Goal: Task Accomplishment & Management: Complete application form

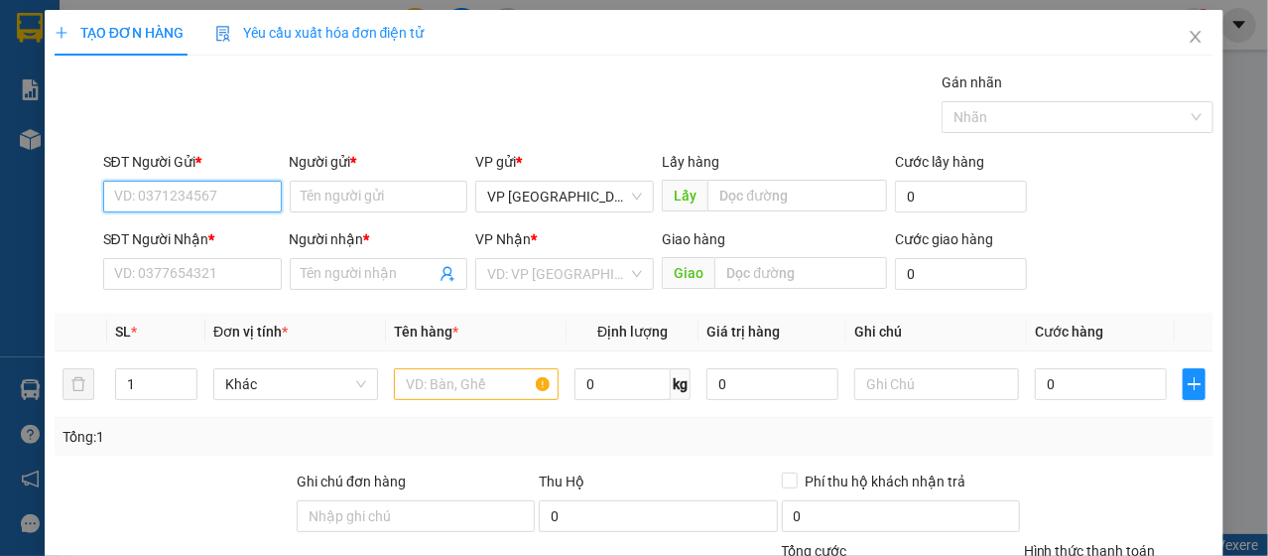
click at [213, 185] on input "SĐT Người Gửi *" at bounding box center [192, 197] width 179 height 32
type input "0914137468"
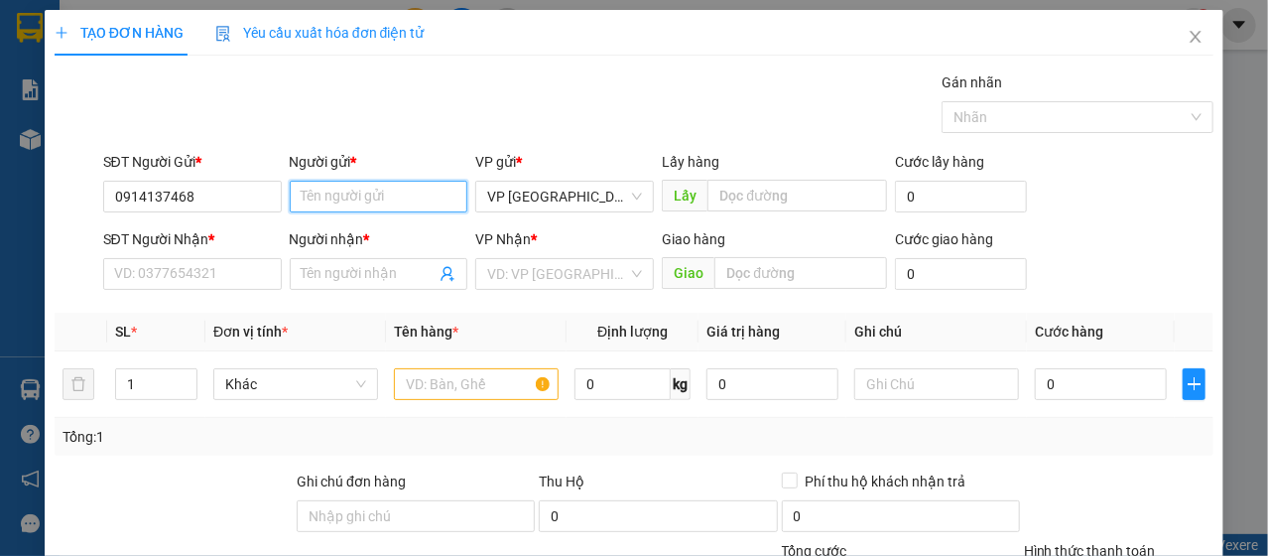
drag, startPoint x: 312, startPoint y: 192, endPoint x: 318, endPoint y: 178, distance: 15.1
click at [314, 187] on input "Người gửi *" at bounding box center [379, 197] width 179 height 32
type input "c dung"
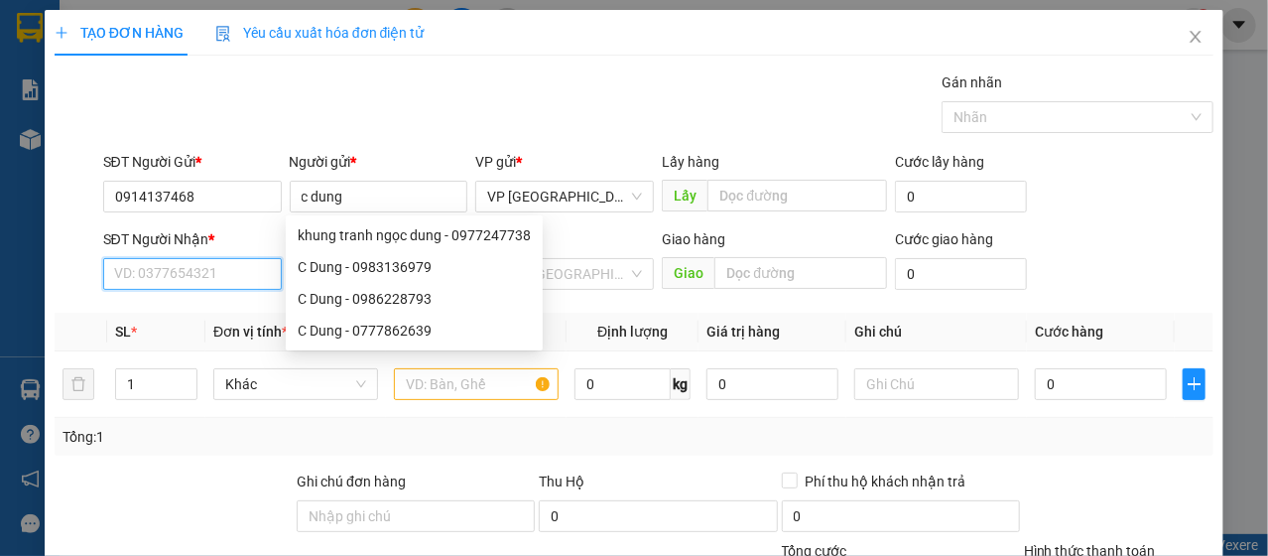
click at [197, 271] on input "SĐT Người Nhận *" at bounding box center [192, 274] width 179 height 32
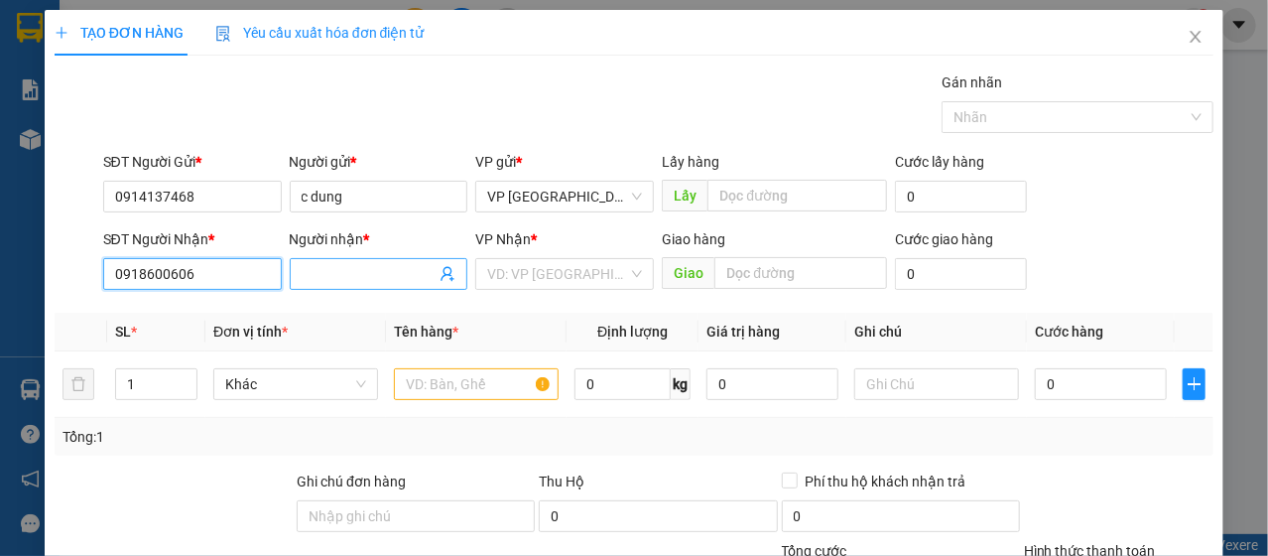
type input "0918600606"
click at [306, 283] on input "Người nhận *" at bounding box center [369, 274] width 135 height 22
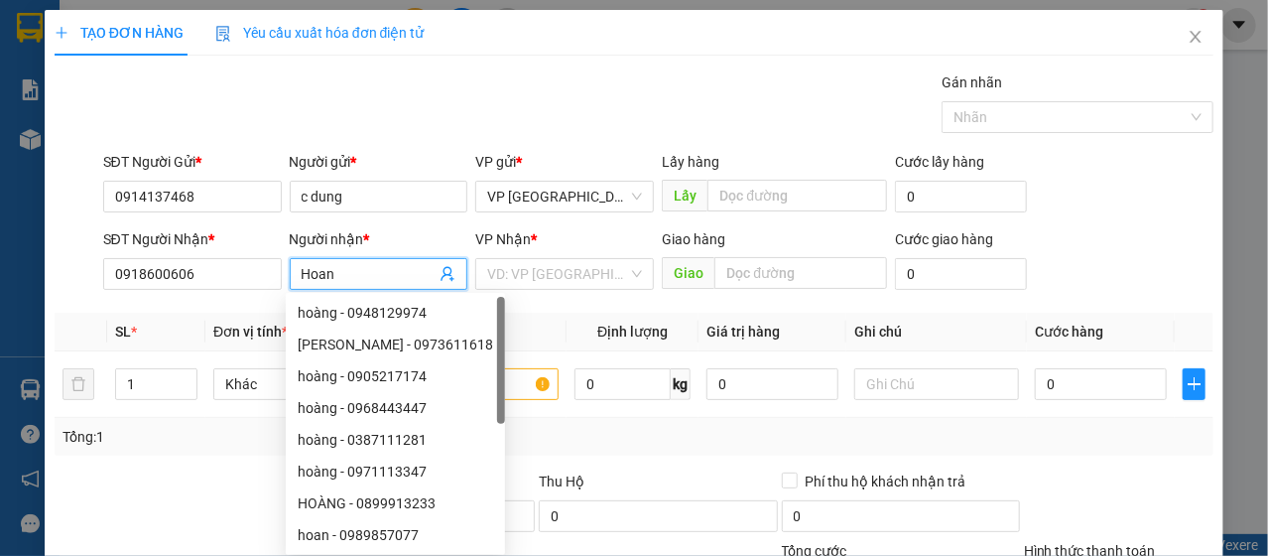
type input "Hoan"
click at [637, 93] on div "Gán nhãn Nhãn" at bounding box center [658, 105] width 1119 height 69
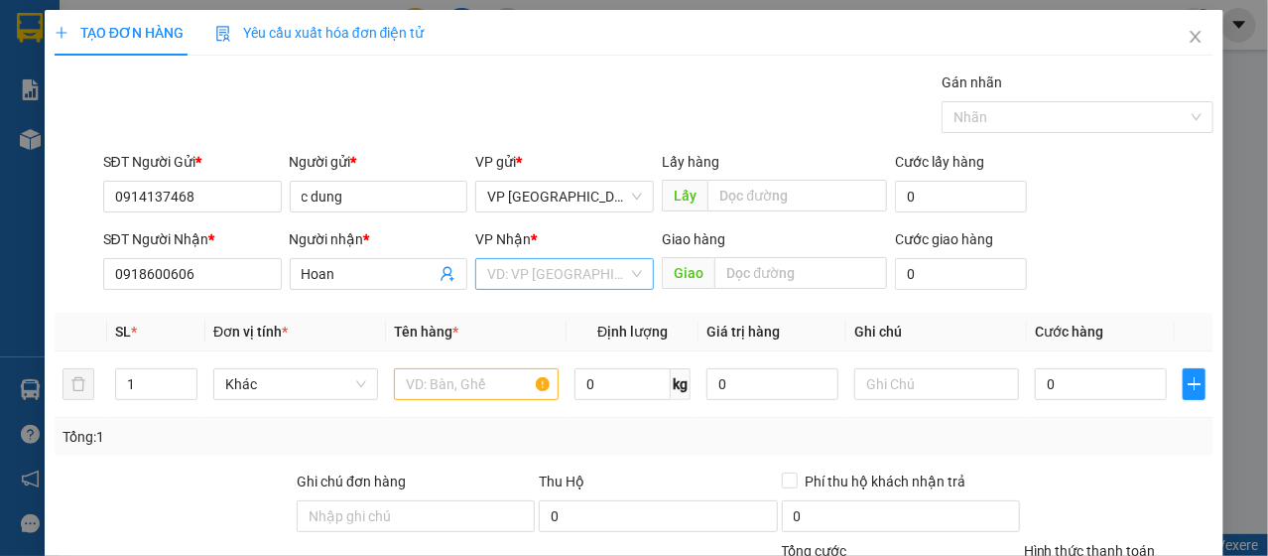
click at [518, 287] on input "search" at bounding box center [557, 274] width 141 height 30
type input "Bạc"
type input "Cà mau"
type input "Bạ"
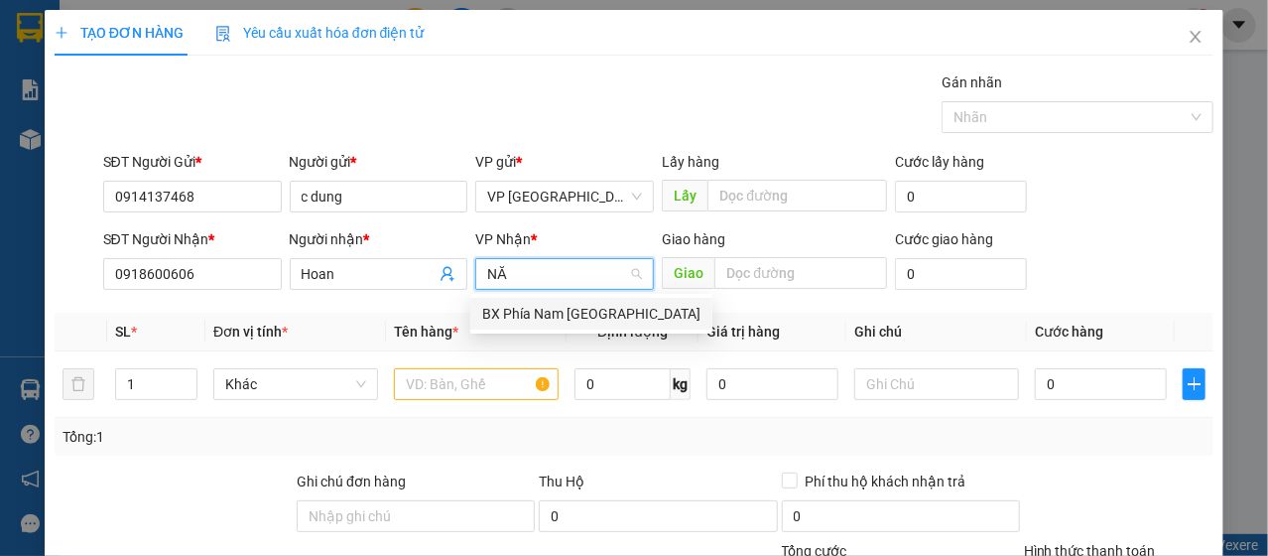
type input "NĂM"
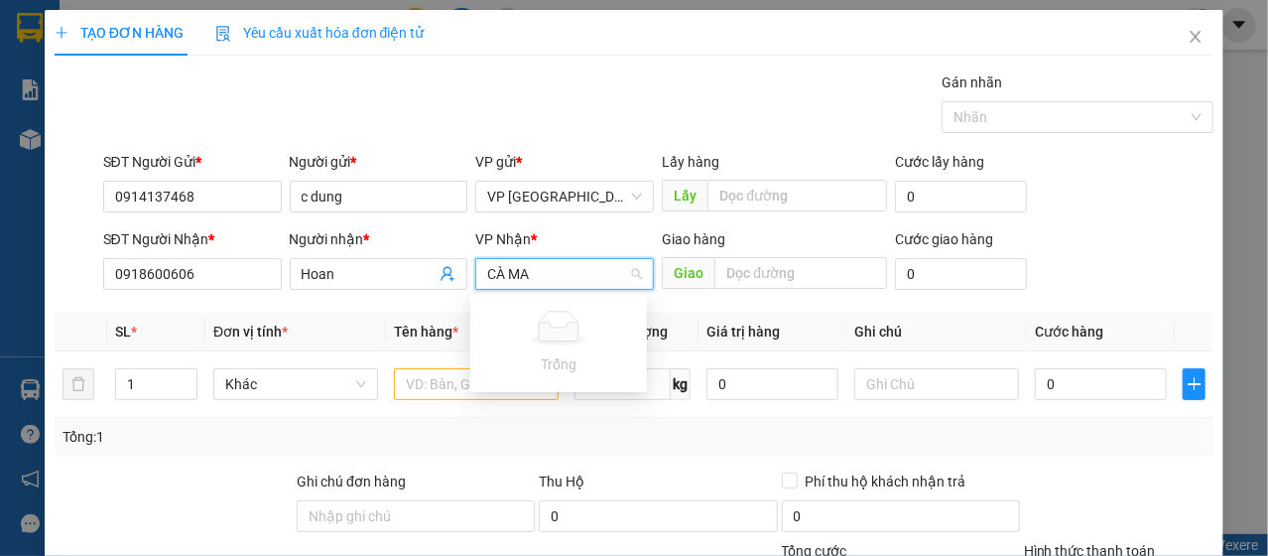
type input "CÀ MAU"
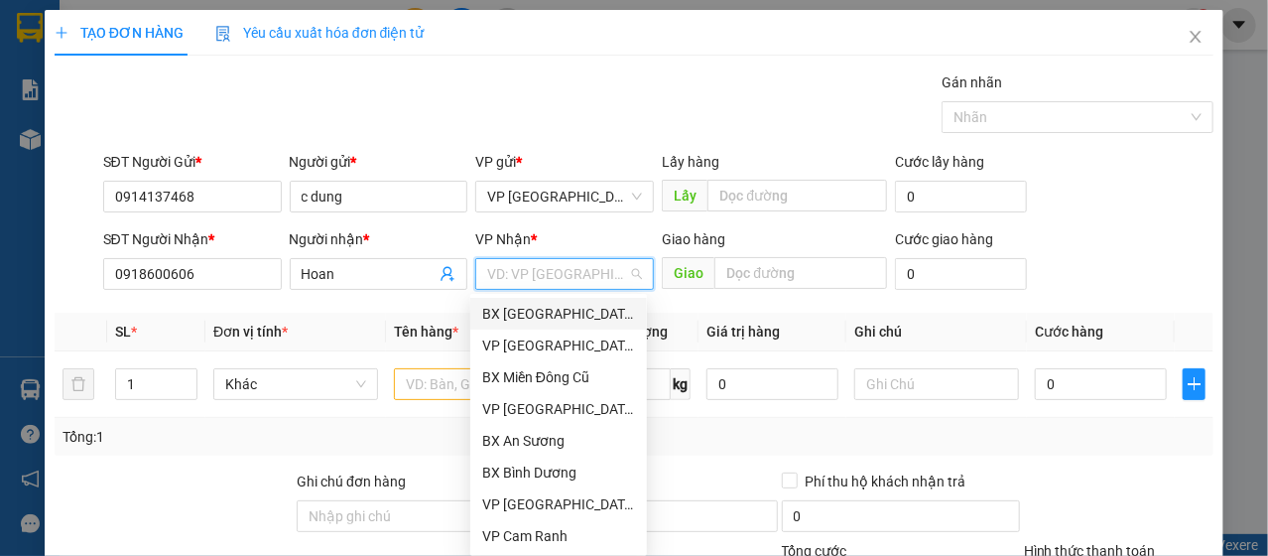
type input "C"
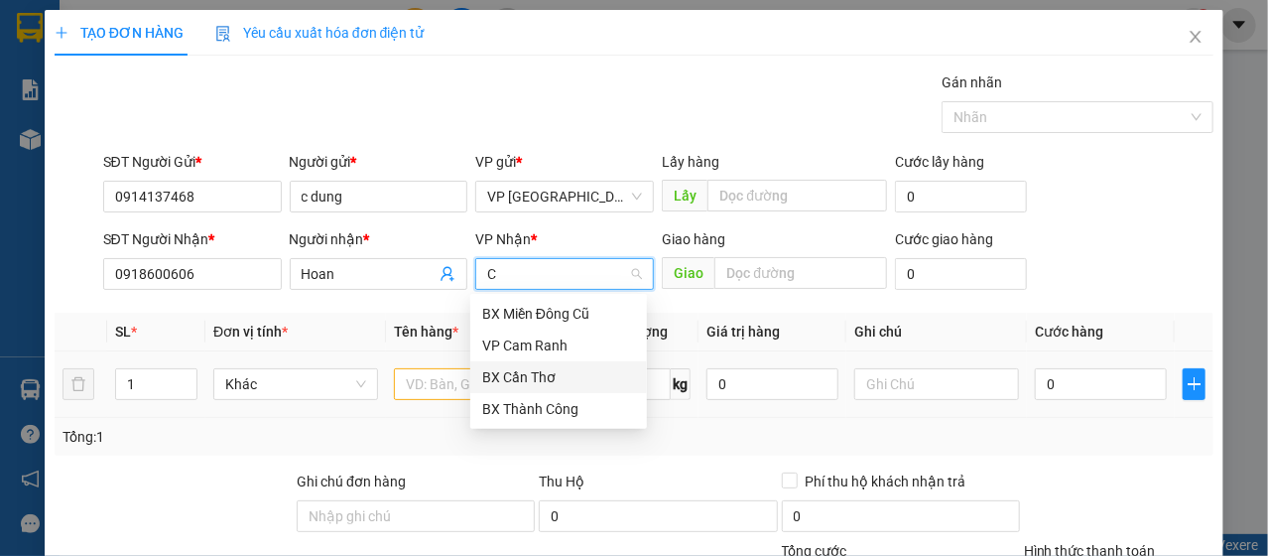
click at [518, 367] on div "BX Cần Thơ" at bounding box center [558, 377] width 153 height 22
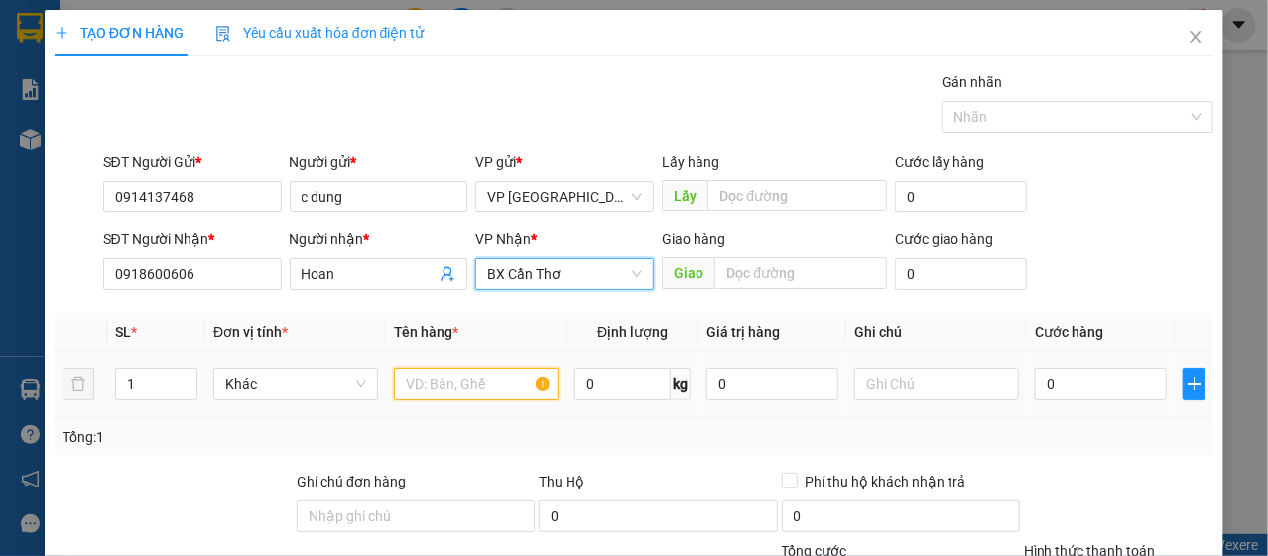
click at [528, 375] on input "text" at bounding box center [476, 384] width 165 height 32
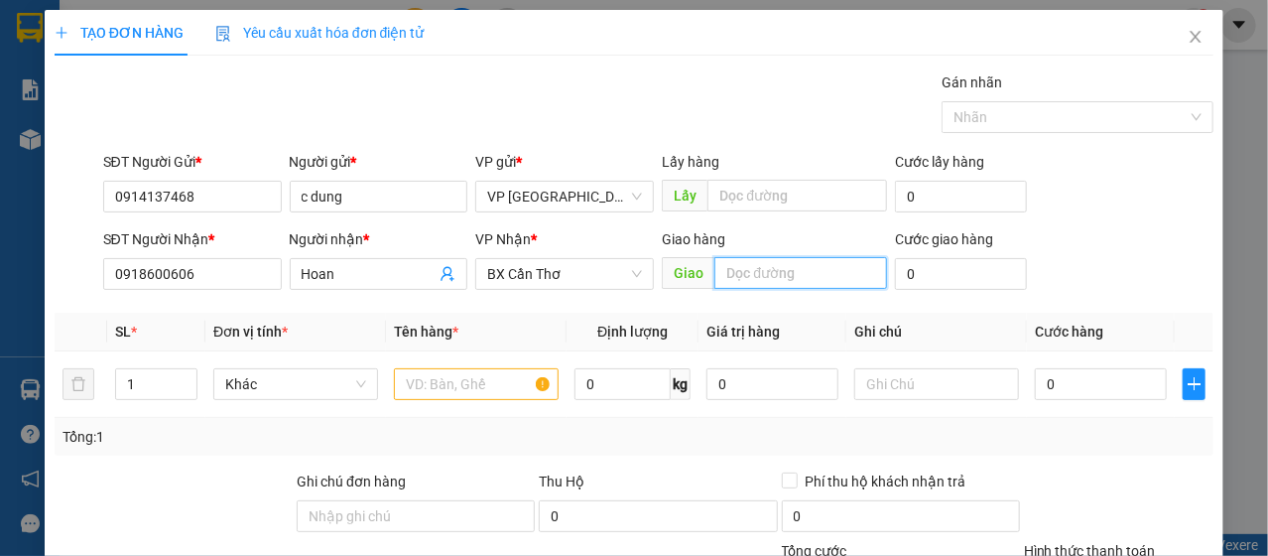
click at [745, 285] on input "text" at bounding box center [800, 273] width 173 height 32
type input "B"
type input "DỌC QL1A BẠC LIÊU"
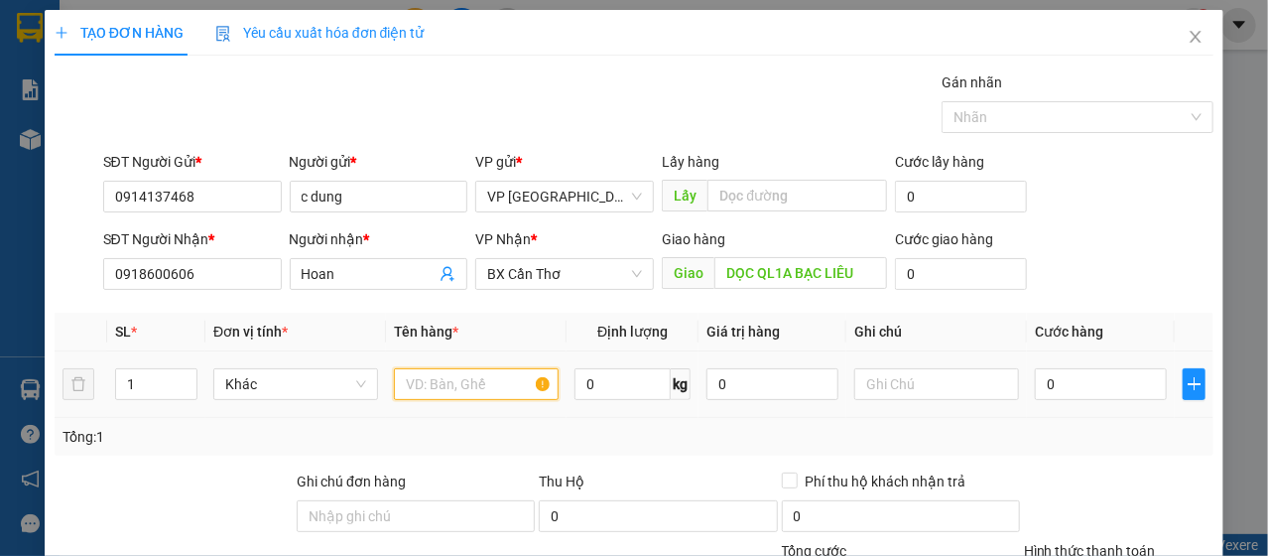
click at [503, 385] on input "text" at bounding box center [476, 384] width 165 height 32
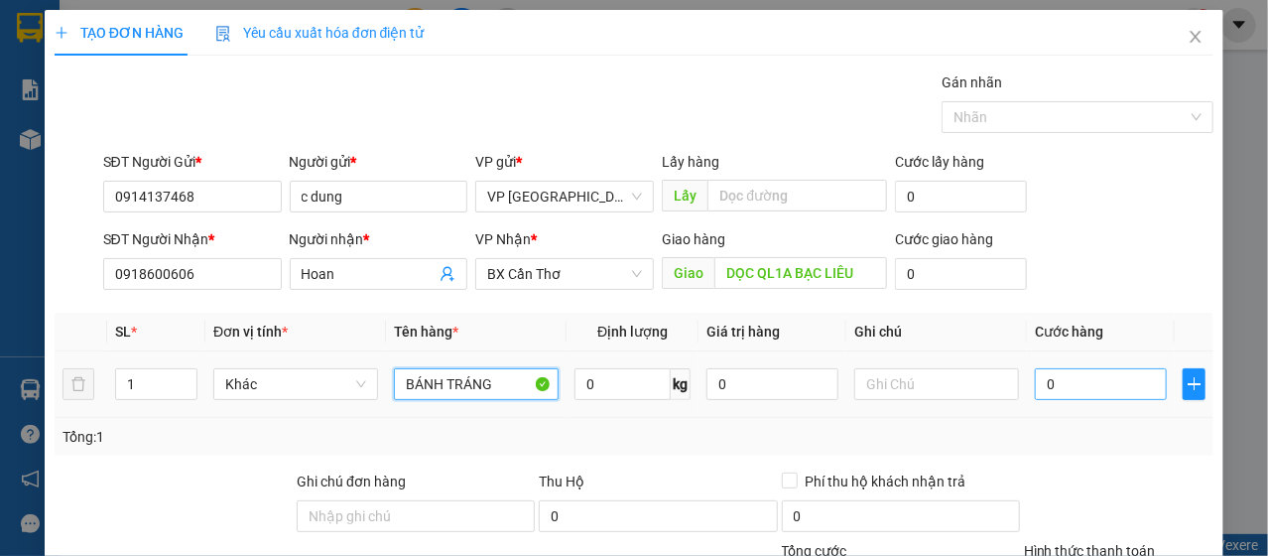
type input "BÁNH TRÁNG"
click at [1097, 385] on input "0" at bounding box center [1101, 384] width 132 height 32
click at [1096, 385] on input "0" at bounding box center [1101, 384] width 132 height 32
type input "1"
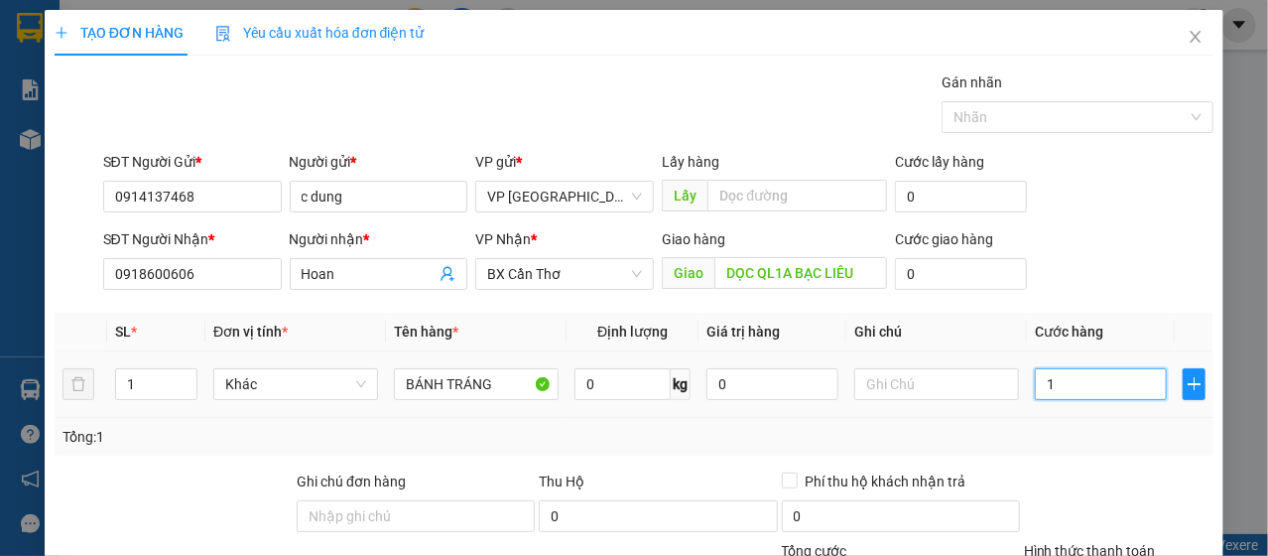
type input "1"
type input "10"
type input "100"
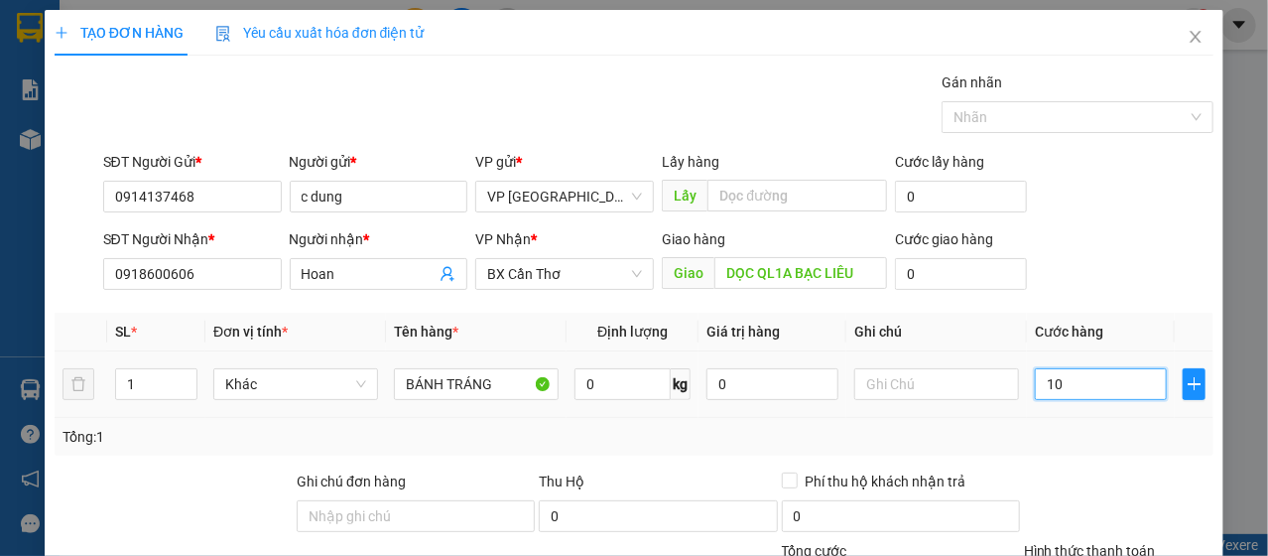
type input "100"
type input "1.000"
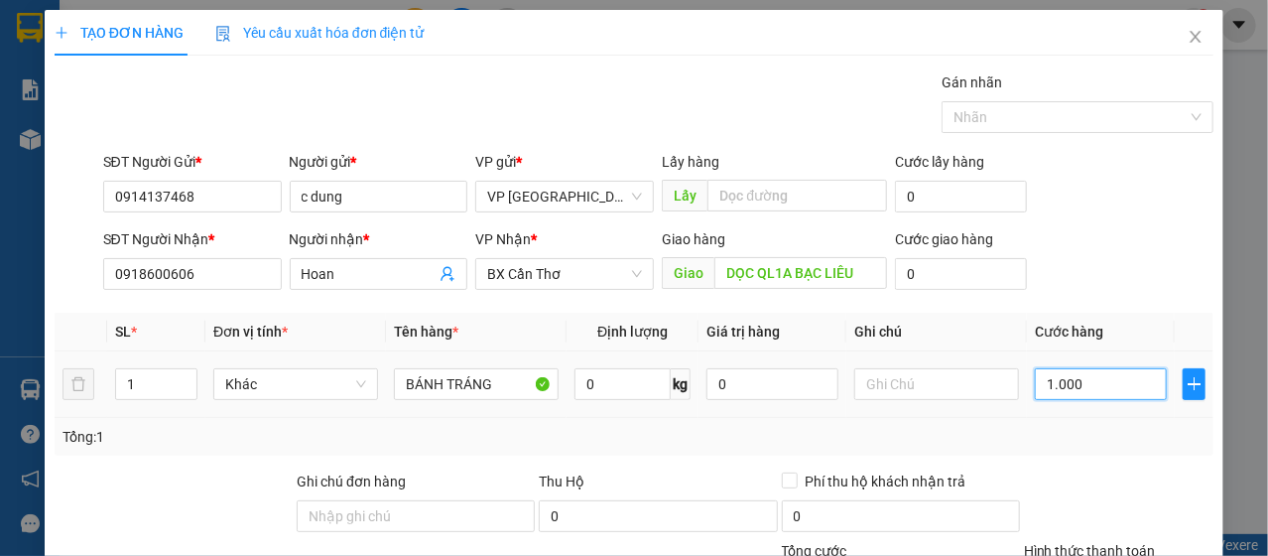
type input "10.000"
type input "100.000"
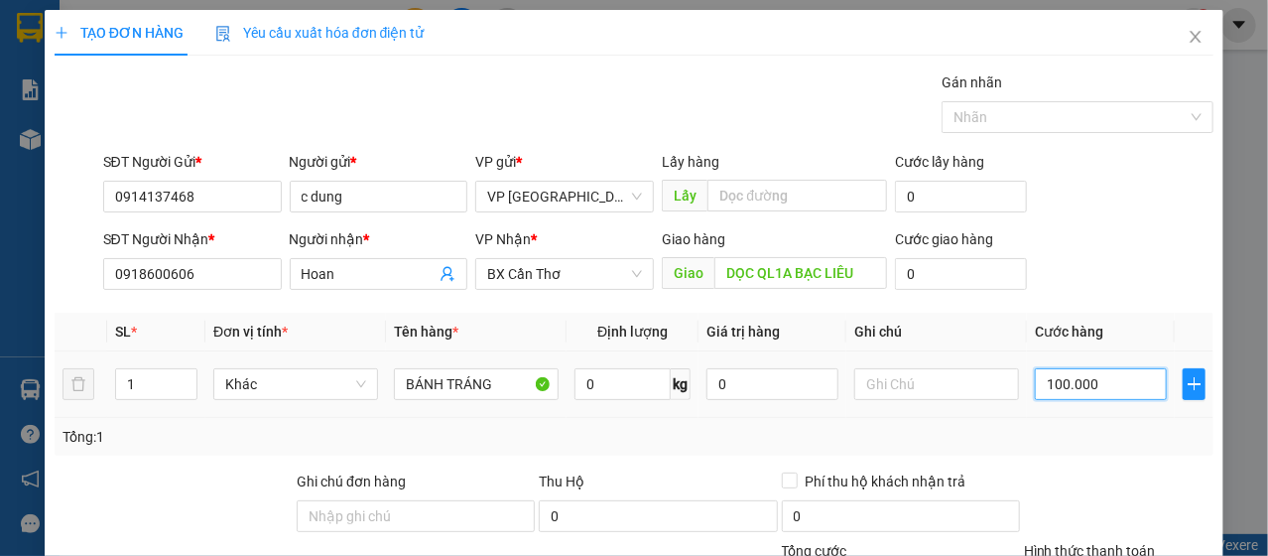
type input "100.000"
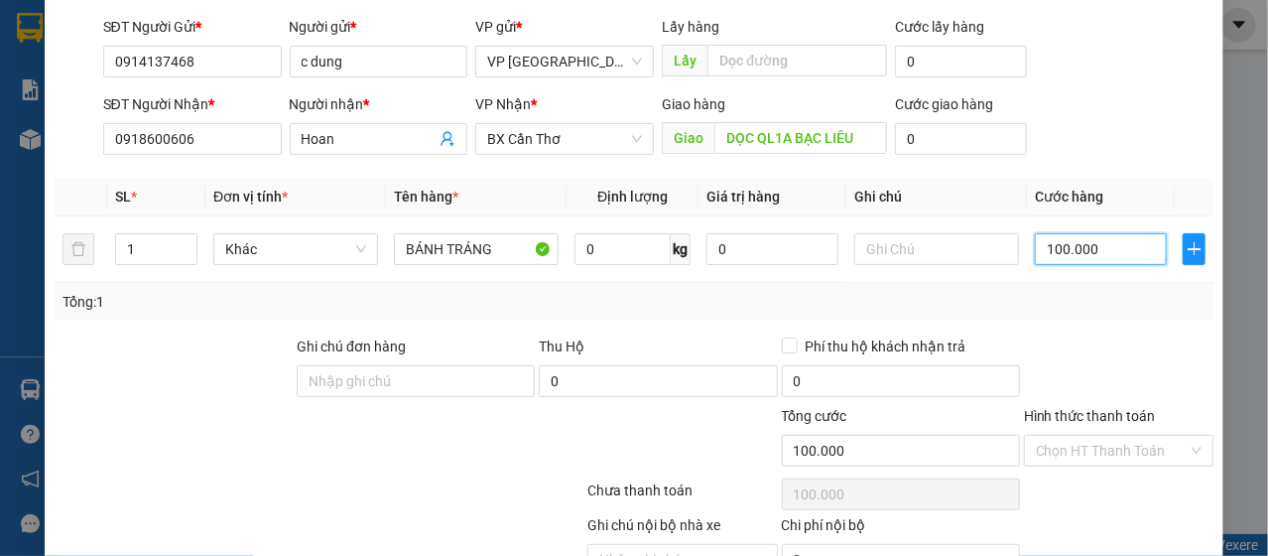
scroll to position [238, 0]
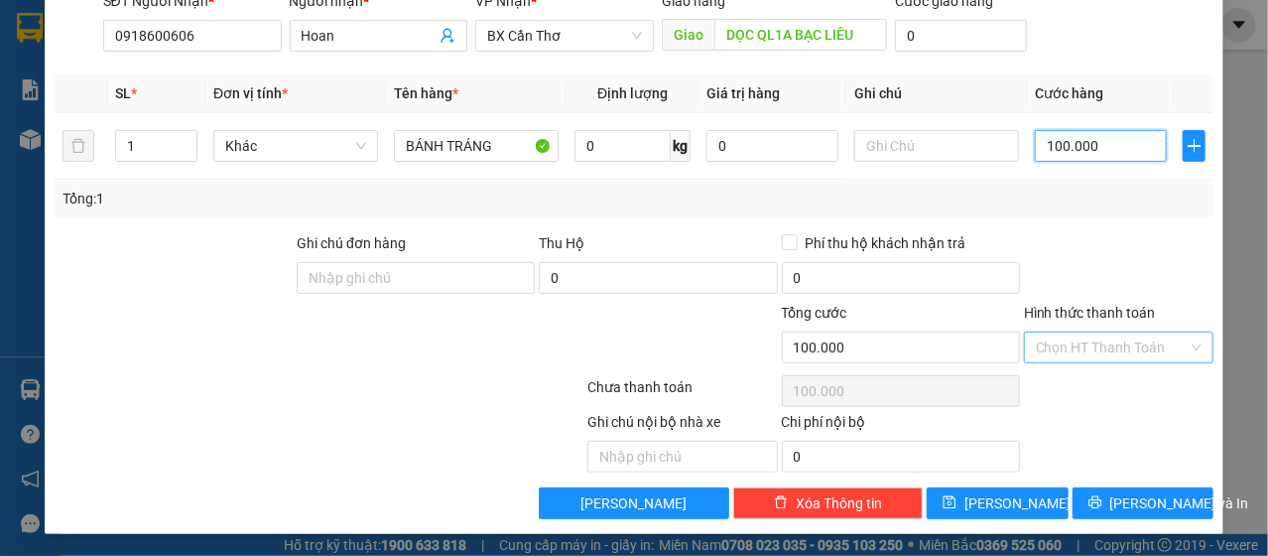
type input "100.000"
drag, startPoint x: 1050, startPoint y: 333, endPoint x: 1057, endPoint y: 359, distance: 26.7
click at [1051, 333] on input "Hình thức thanh toán" at bounding box center [1112, 347] width 152 height 30
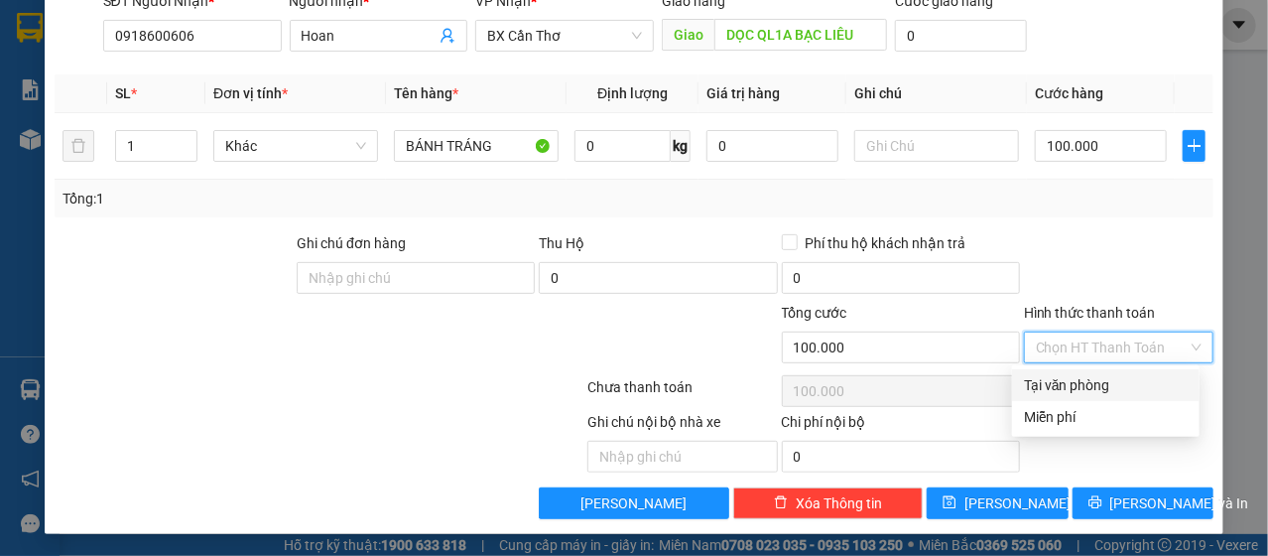
click at [1064, 389] on div "Tại văn phòng" at bounding box center [1106, 385] width 164 height 22
type input "0"
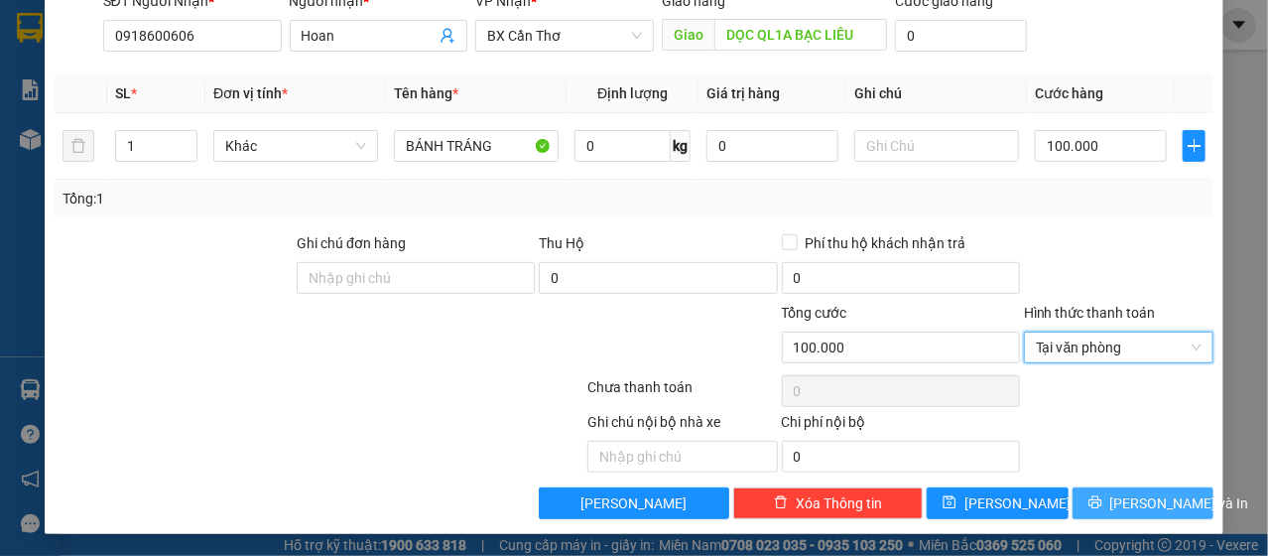
click at [1116, 487] on button "[PERSON_NAME] và In" at bounding box center [1144, 503] width 142 height 32
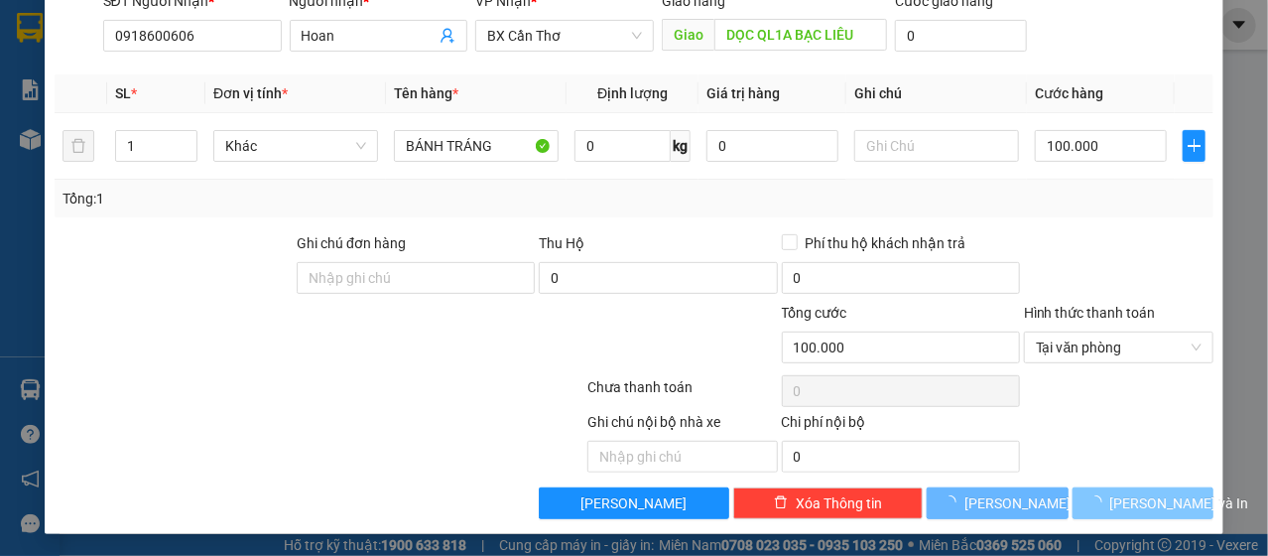
click at [1117, 487] on button "[PERSON_NAME] và In" at bounding box center [1144, 503] width 142 height 32
click at [1137, 501] on span "[PERSON_NAME] và In" at bounding box center [1179, 503] width 139 height 22
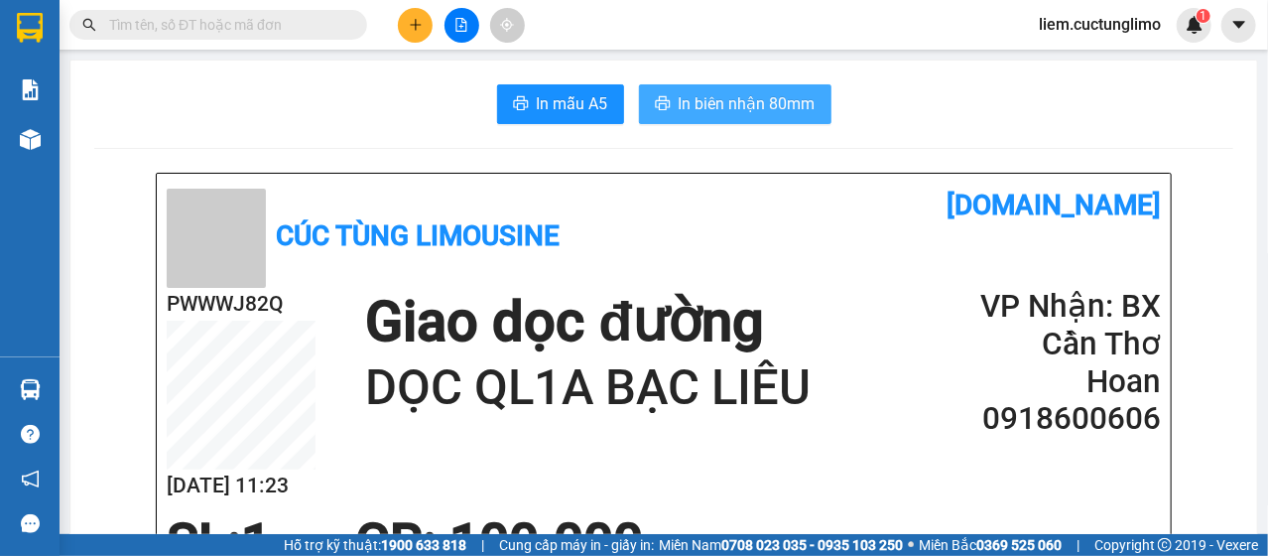
click at [709, 101] on span "In biên nhận 80mm" at bounding box center [747, 103] width 137 height 25
click at [733, 107] on span "In biên nhận 80mm" at bounding box center [747, 103] width 137 height 25
